Goal: Register for event/course

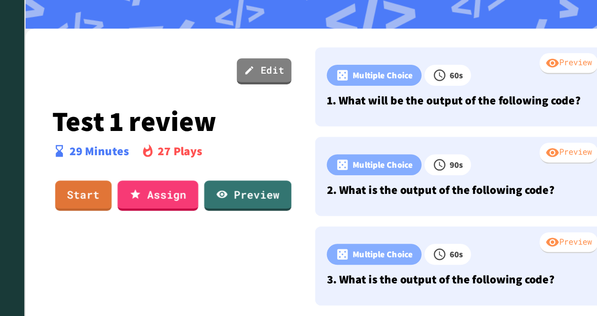
click at [266, 114] on p "Test 1 review" at bounding box center [181, 119] width 189 height 24
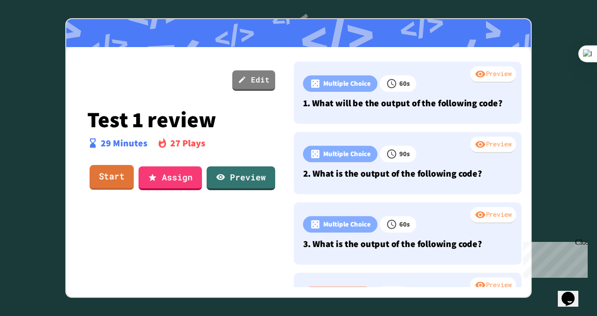
click at [109, 182] on link "Start" at bounding box center [112, 177] width 44 height 25
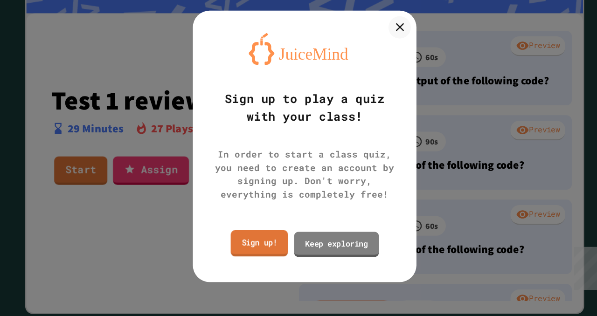
click at [264, 242] on link "Sign up!" at bounding box center [261, 239] width 48 height 22
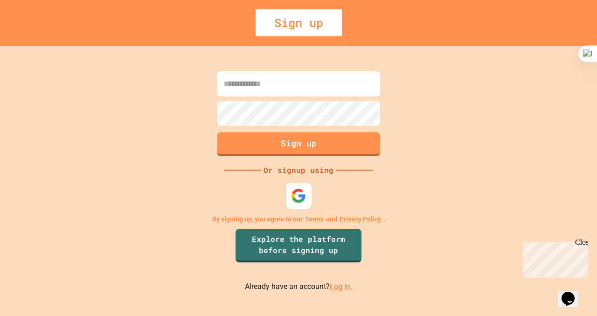
click at [297, 199] on img at bounding box center [298, 196] width 15 height 15
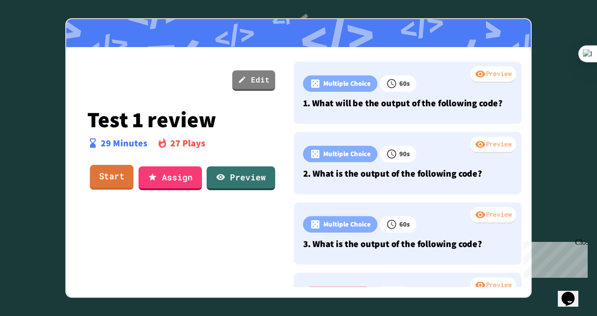
click at [113, 174] on link "Start" at bounding box center [112, 177] width 44 height 25
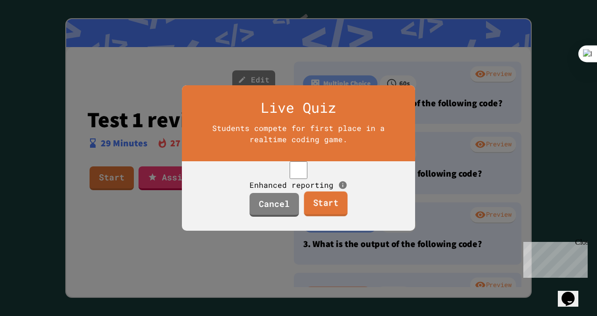
click at [322, 213] on link "Start" at bounding box center [326, 204] width 44 height 25
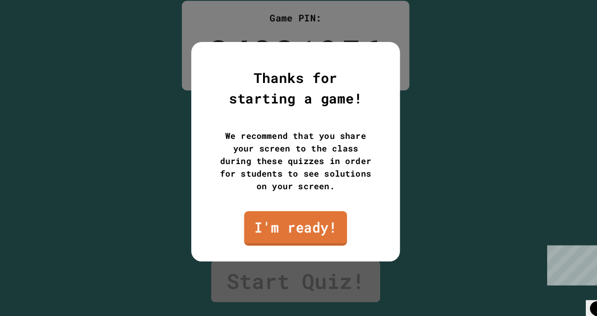
click at [322, 233] on link "I'm ready!" at bounding box center [298, 226] width 92 height 31
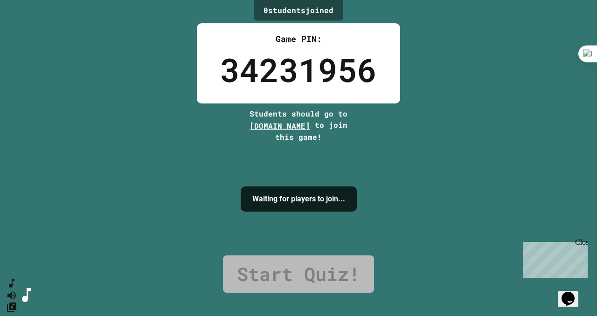
click at [322, 270] on link "Start Quiz!" at bounding box center [298, 274] width 151 height 37
